Goal: Transaction & Acquisition: Purchase product/service

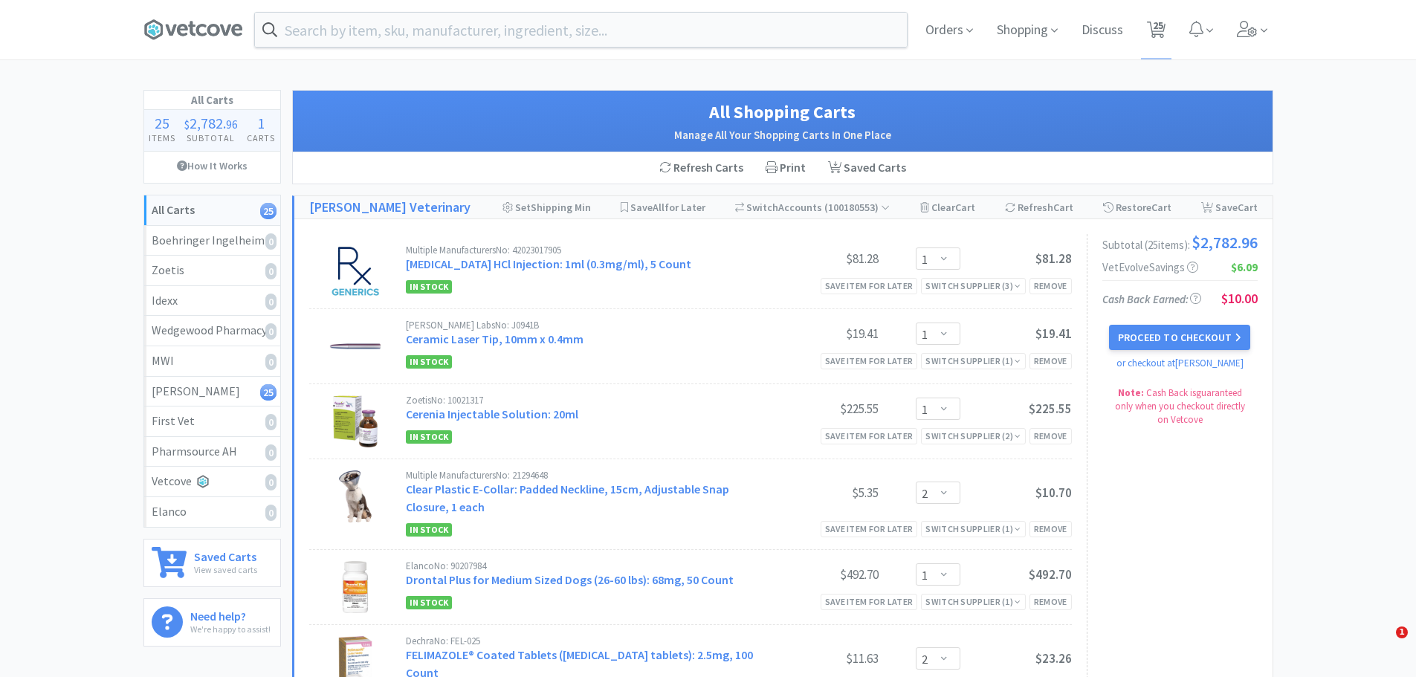
select select "1"
select select "2"
select select "1"
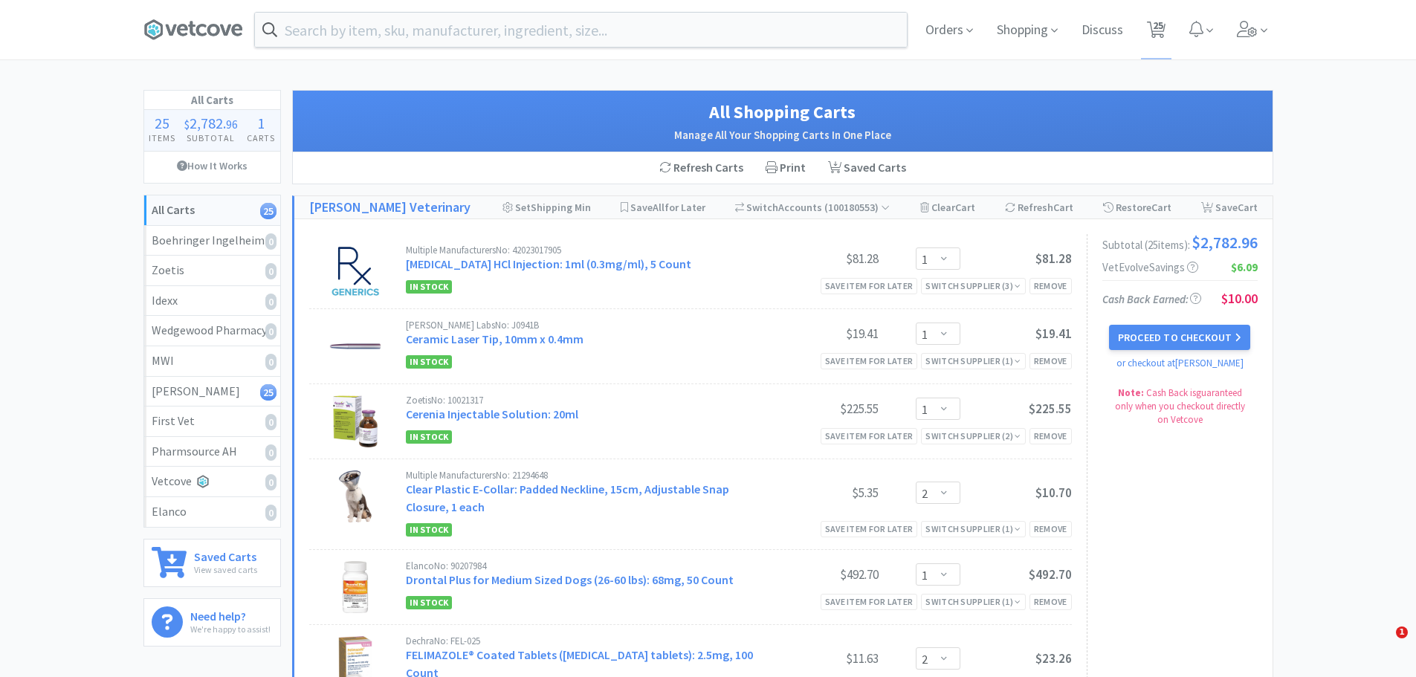
select select "2"
select select "1"
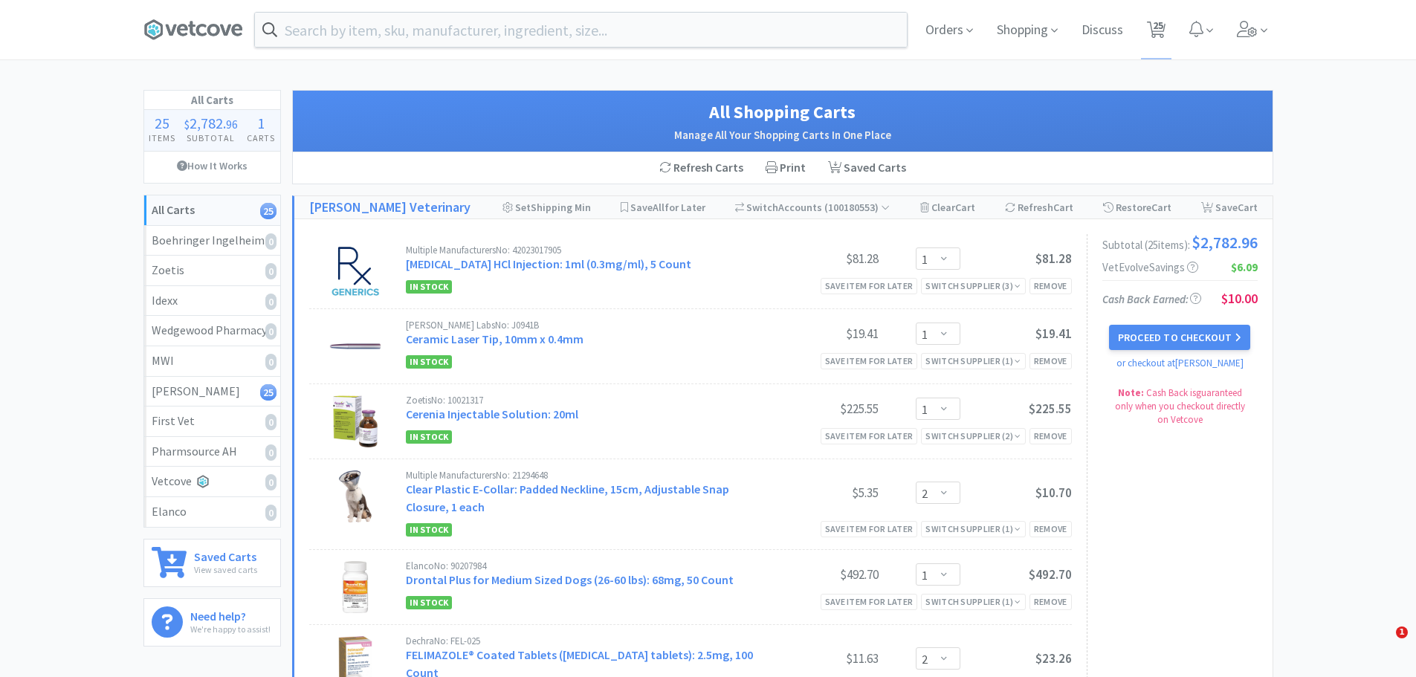
select select "1"
select select "6"
select select "2"
select select "1"
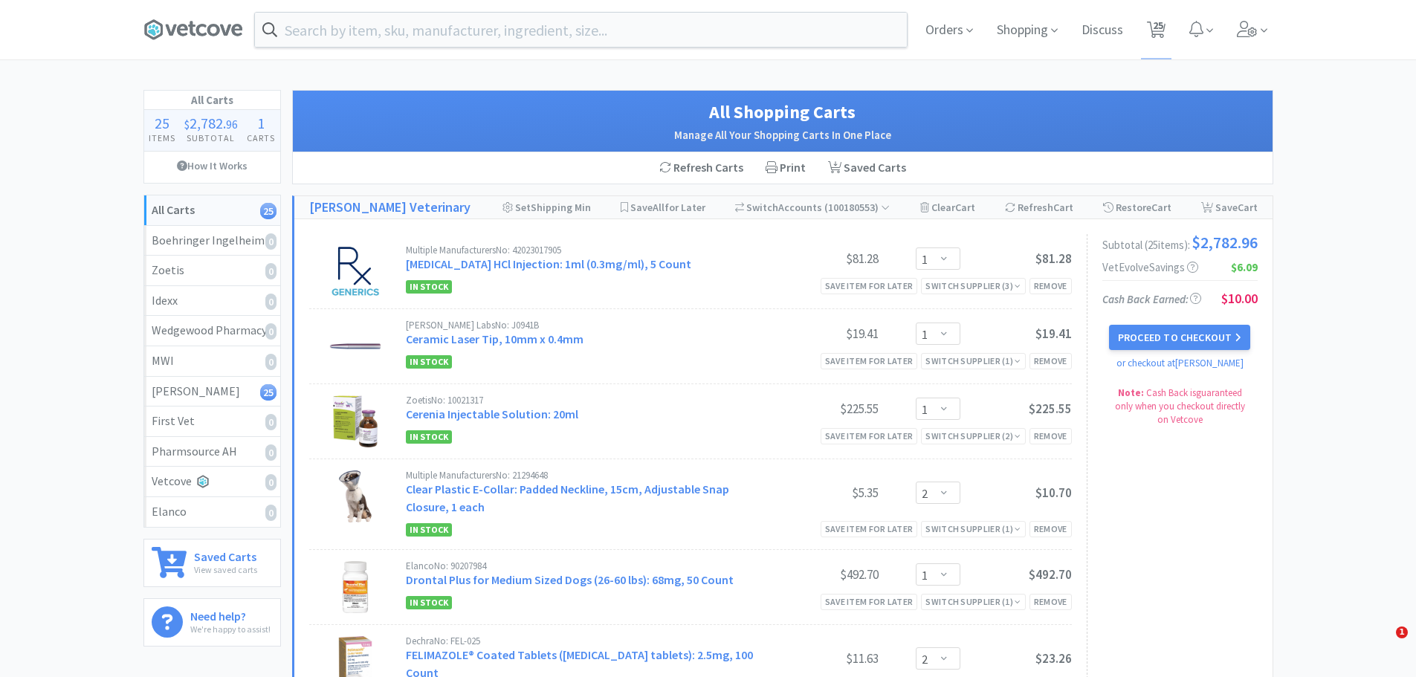
select select "1"
select select "2"
select select "1"
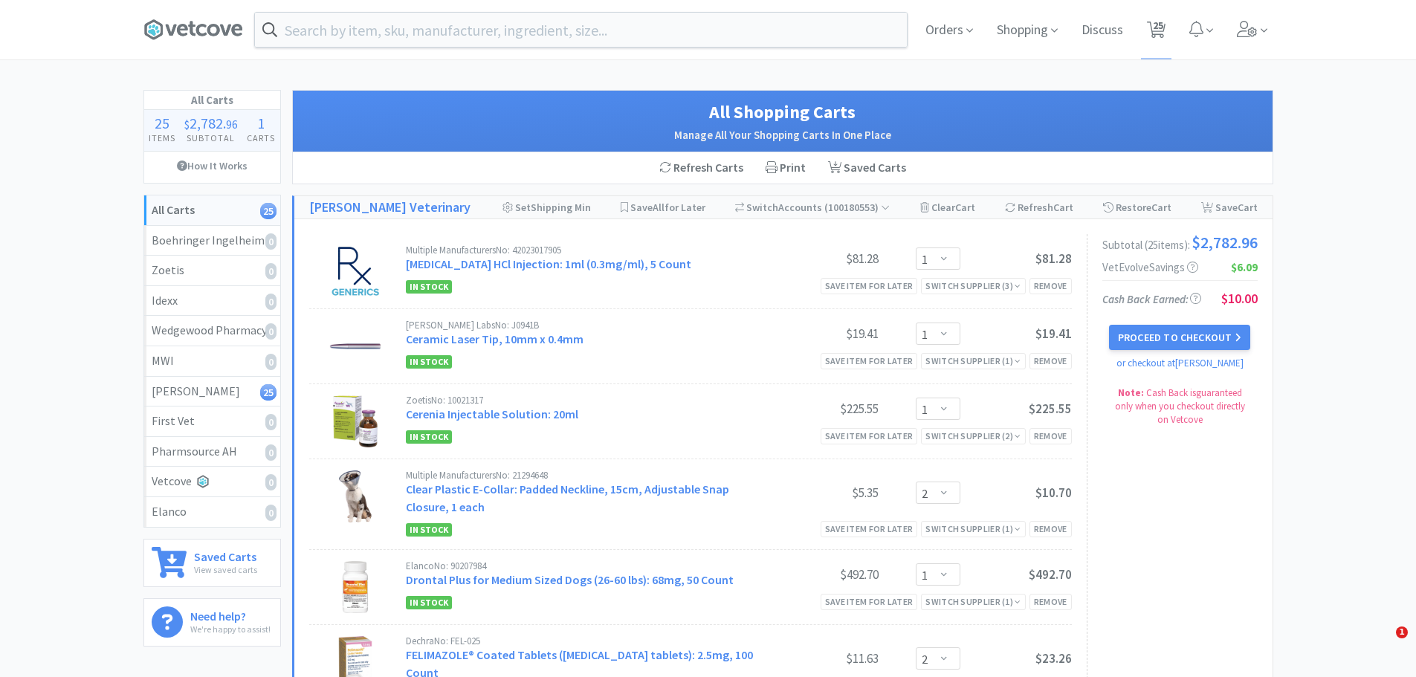
select select "2"
select select "3"
select select "1"
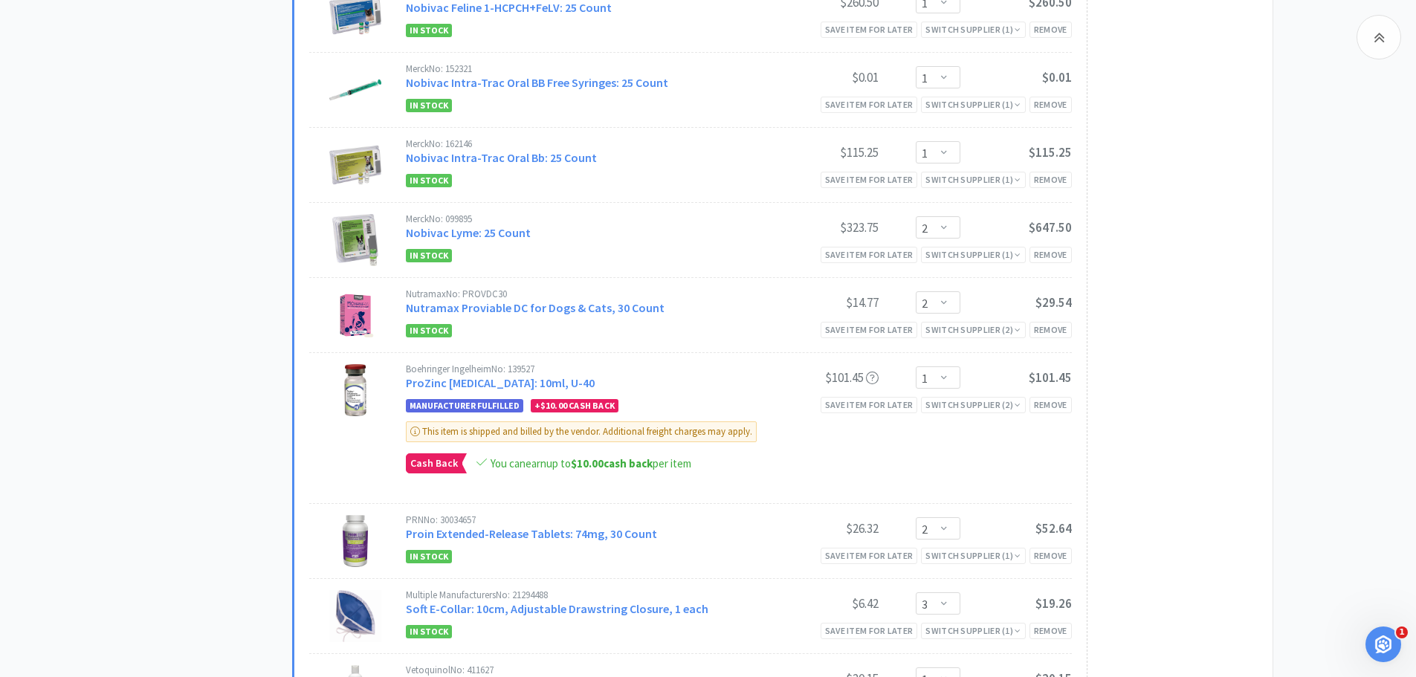
scroll to position [1414, 0]
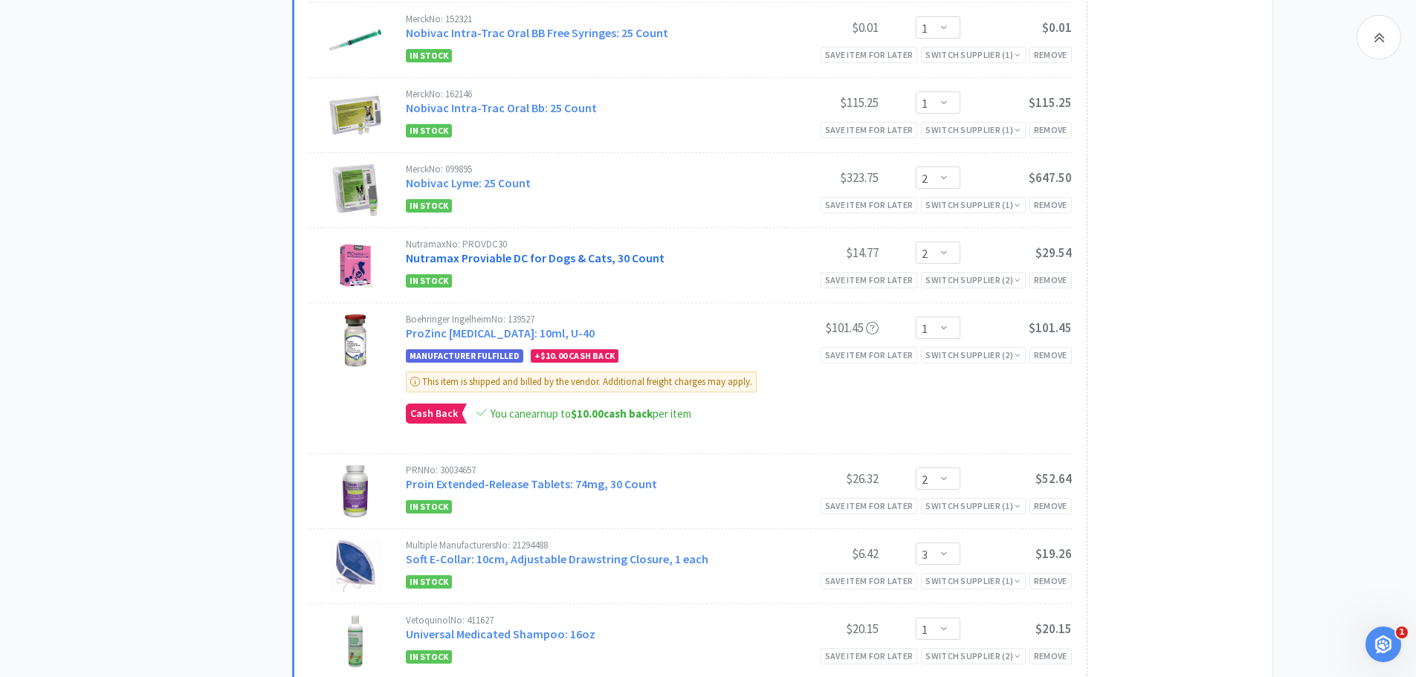
click at [613, 250] on link "Nutramax Proviable DC for Dogs & Cats, 30 Count" at bounding box center [535, 257] width 259 height 15
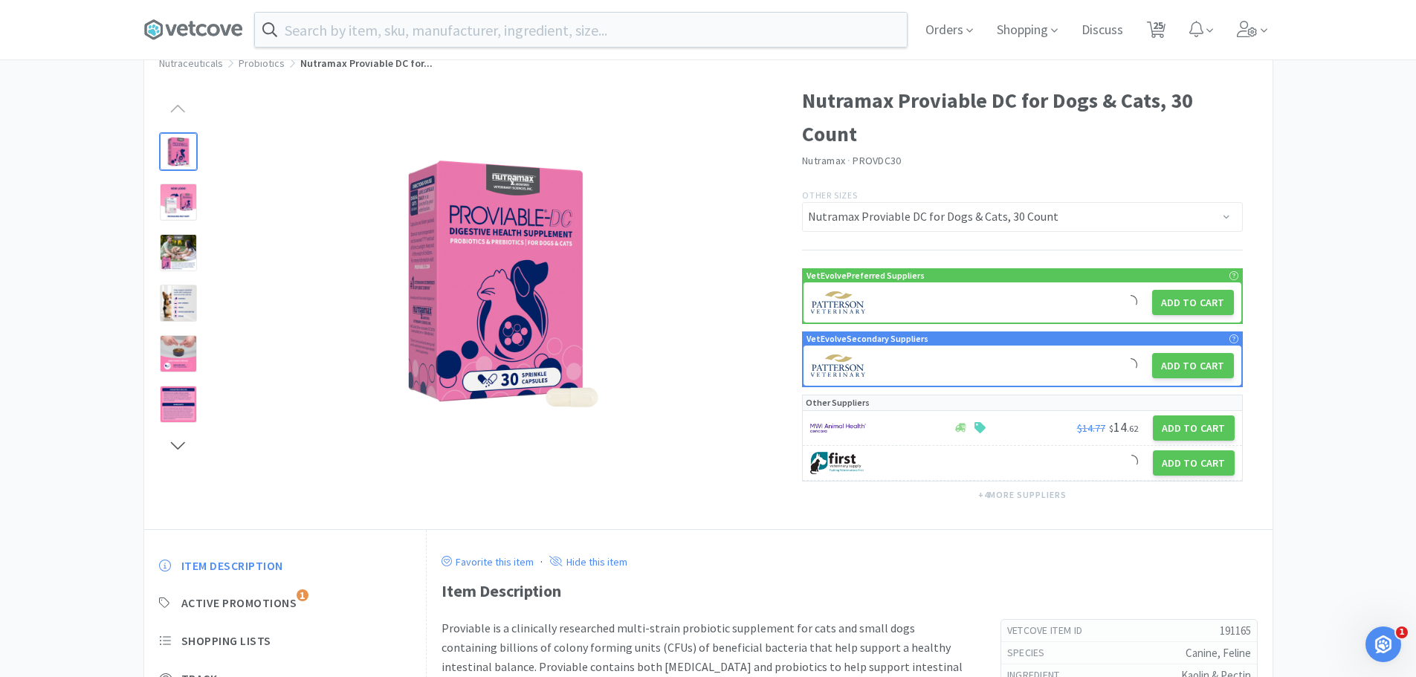
scroll to position [74, 0]
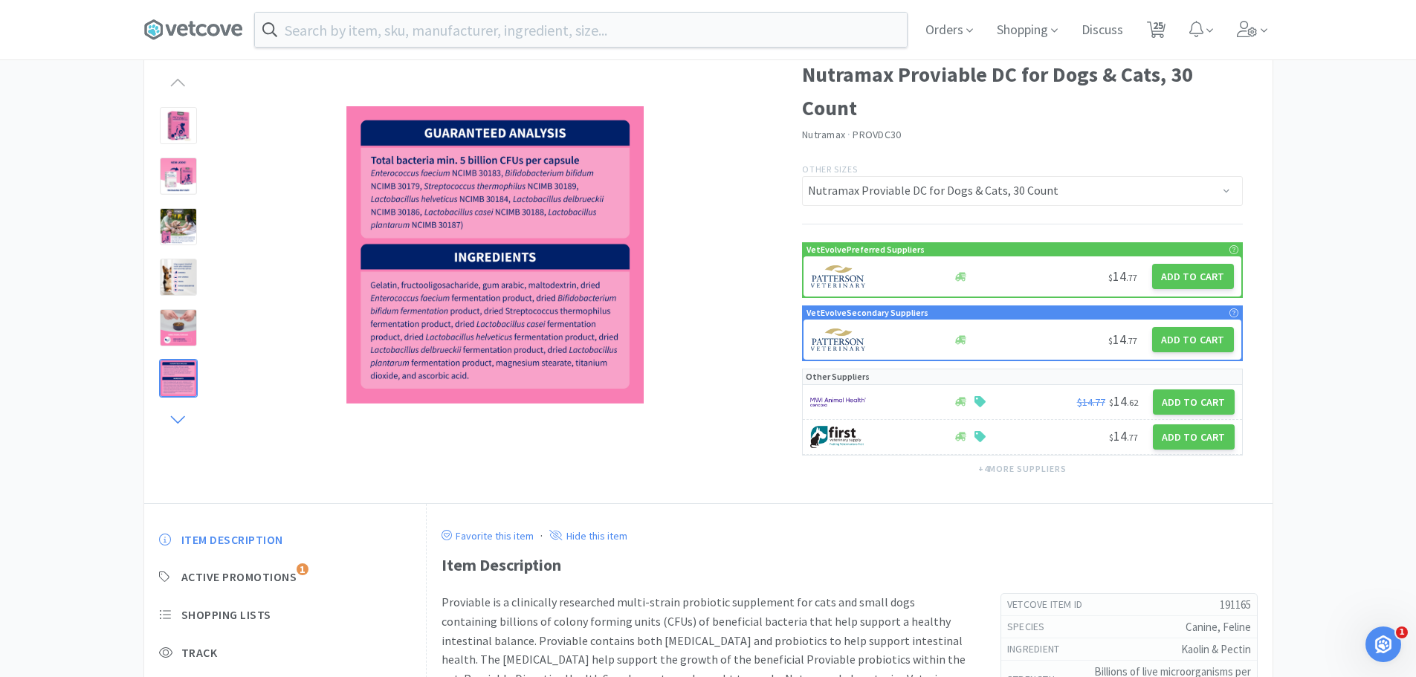
click at [179, 415] on icon at bounding box center [178, 419] width 19 height 21
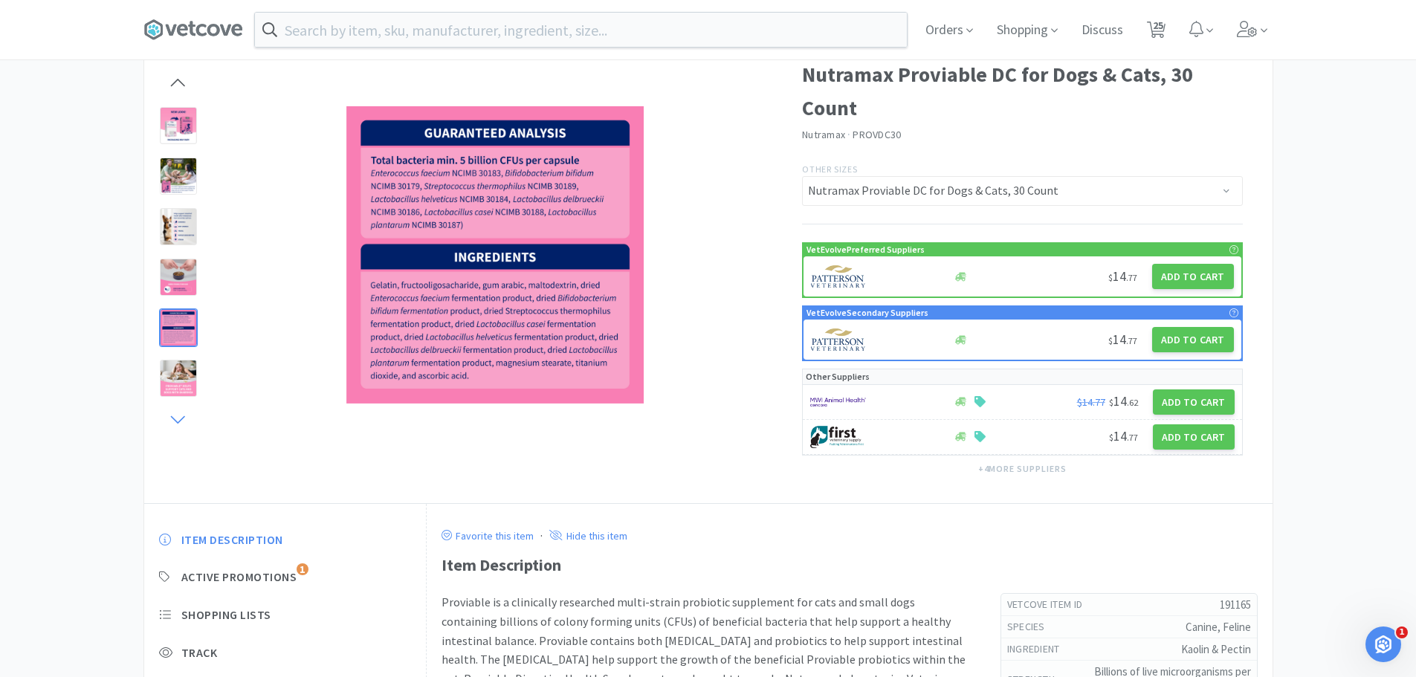
click at [179, 415] on icon at bounding box center [178, 419] width 19 height 21
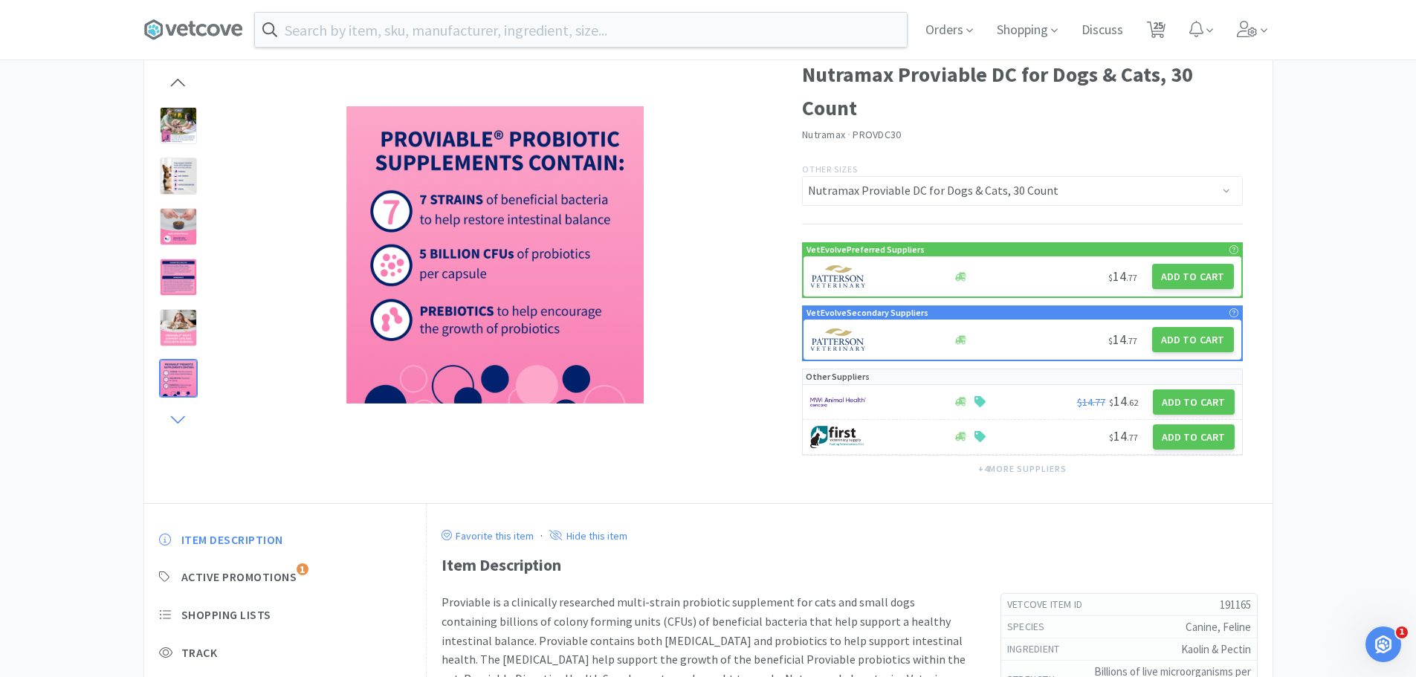
click at [176, 423] on icon at bounding box center [178, 419] width 19 height 21
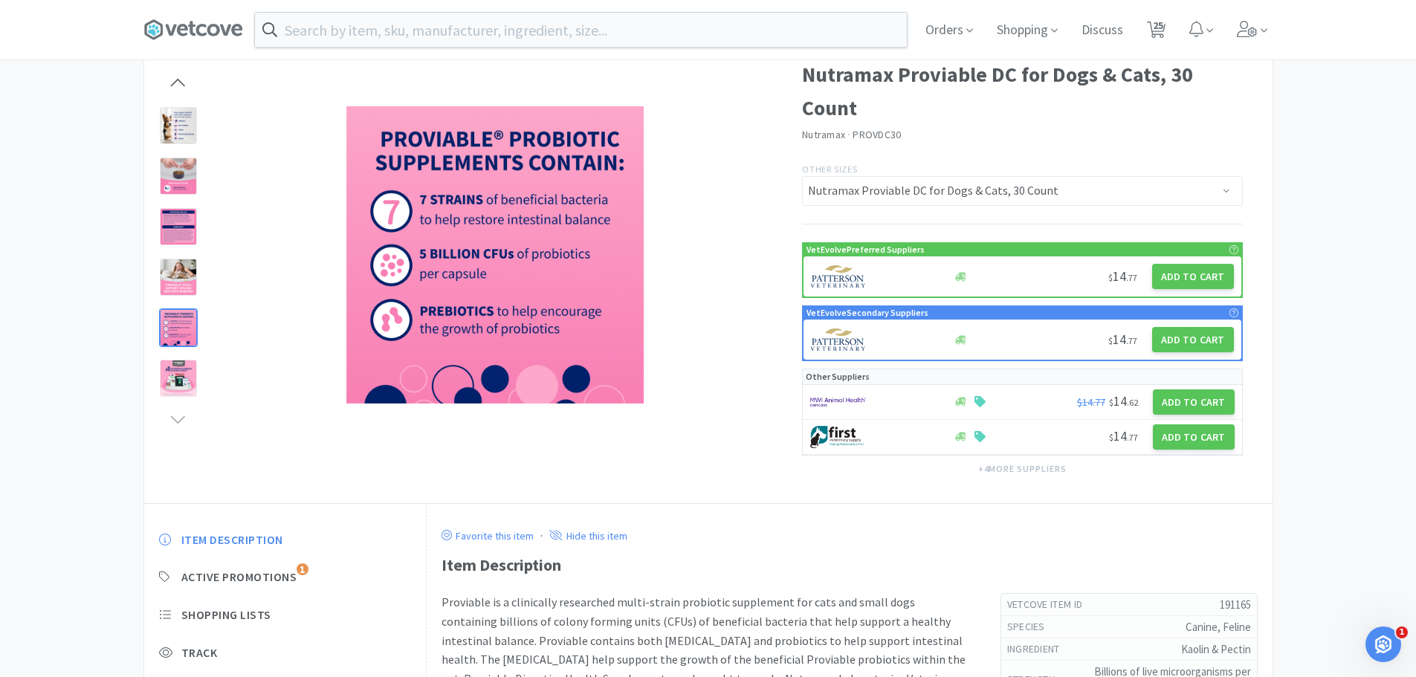
scroll to position [0, 0]
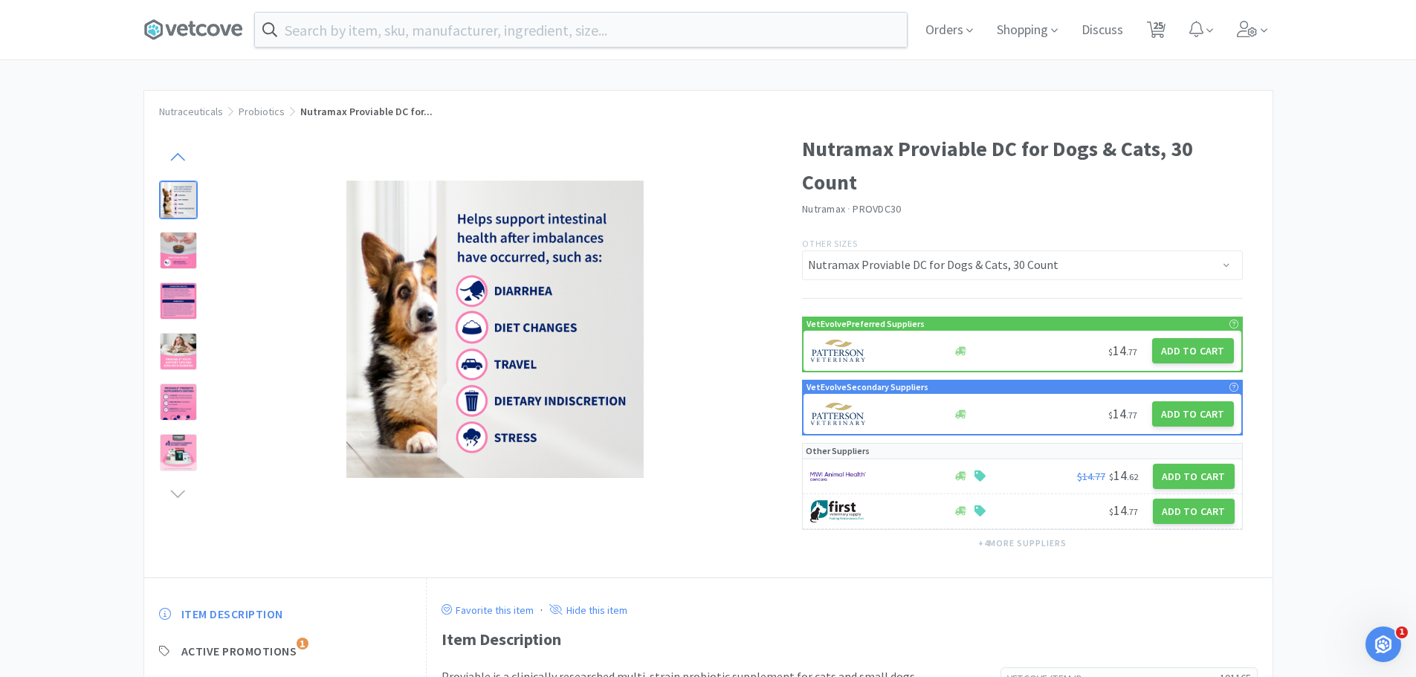
click at [169, 155] on icon at bounding box center [178, 157] width 19 height 21
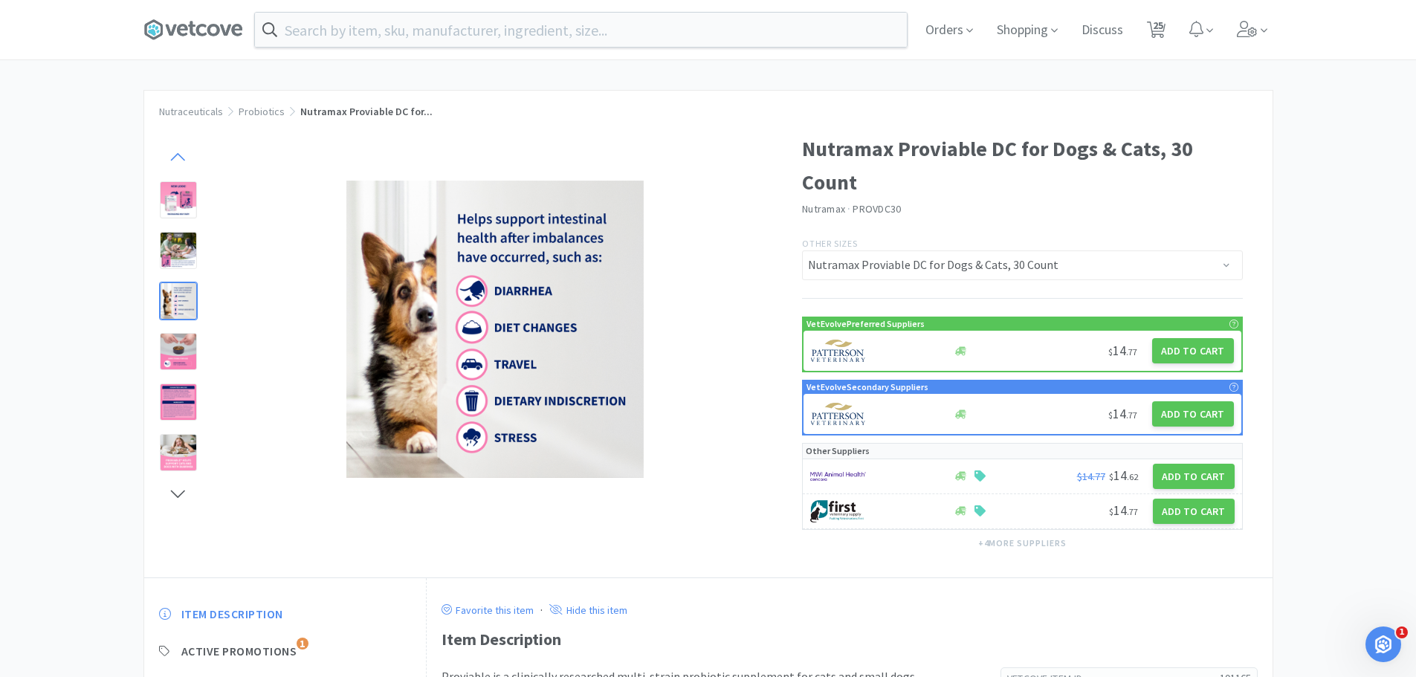
click at [170, 155] on icon at bounding box center [178, 157] width 19 height 21
click at [172, 155] on icon at bounding box center [178, 157] width 19 height 21
click at [174, 155] on icon at bounding box center [178, 157] width 19 height 21
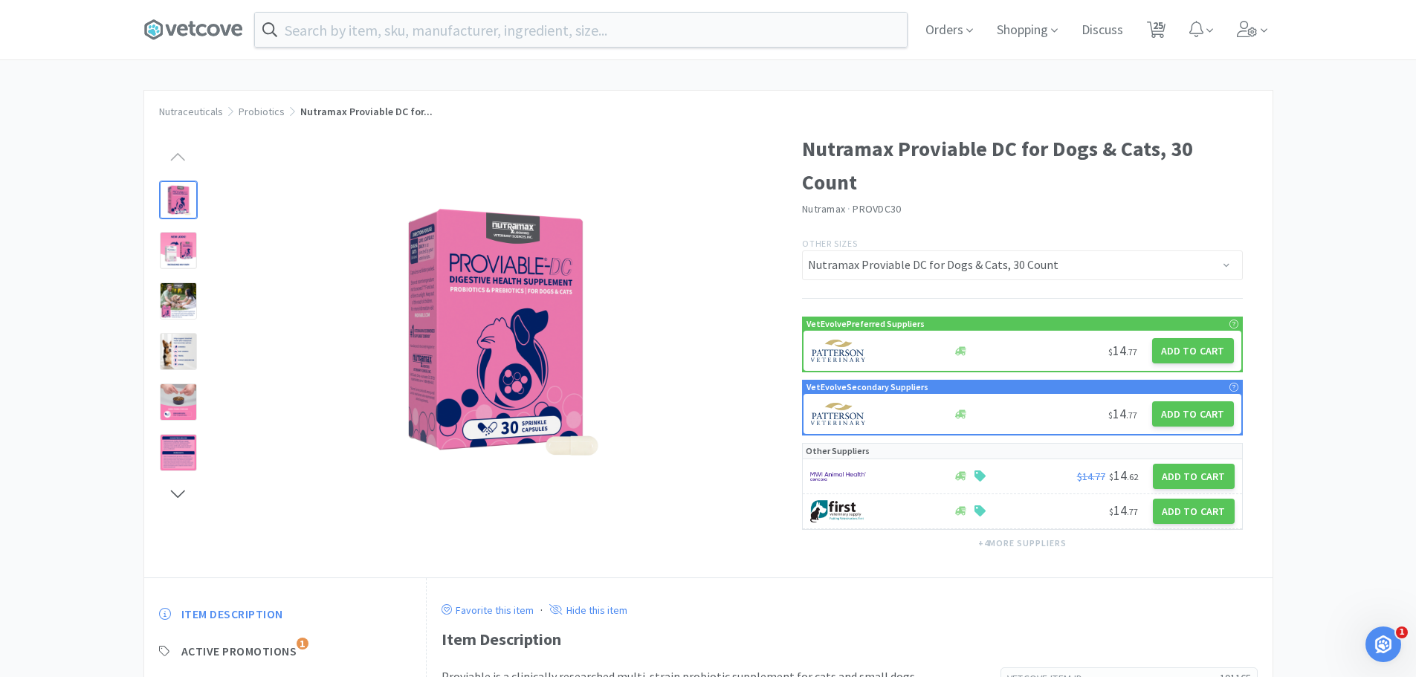
click at [184, 199] on div at bounding box center [178, 199] width 37 height 37
